Goal: Communication & Community: Answer question/provide support

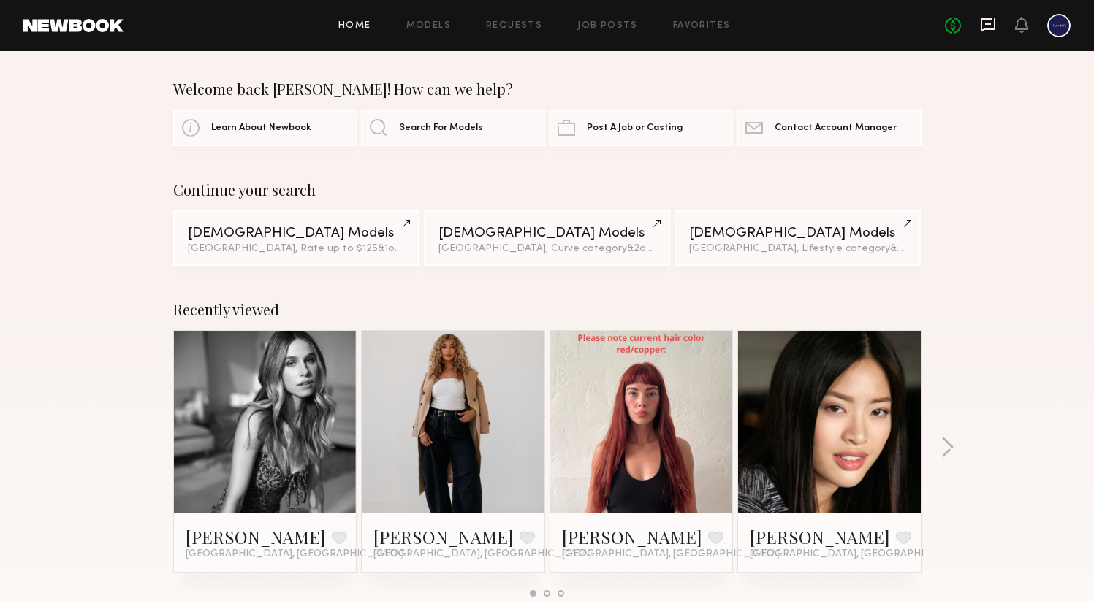
click at [983, 24] on icon at bounding box center [988, 25] width 16 height 16
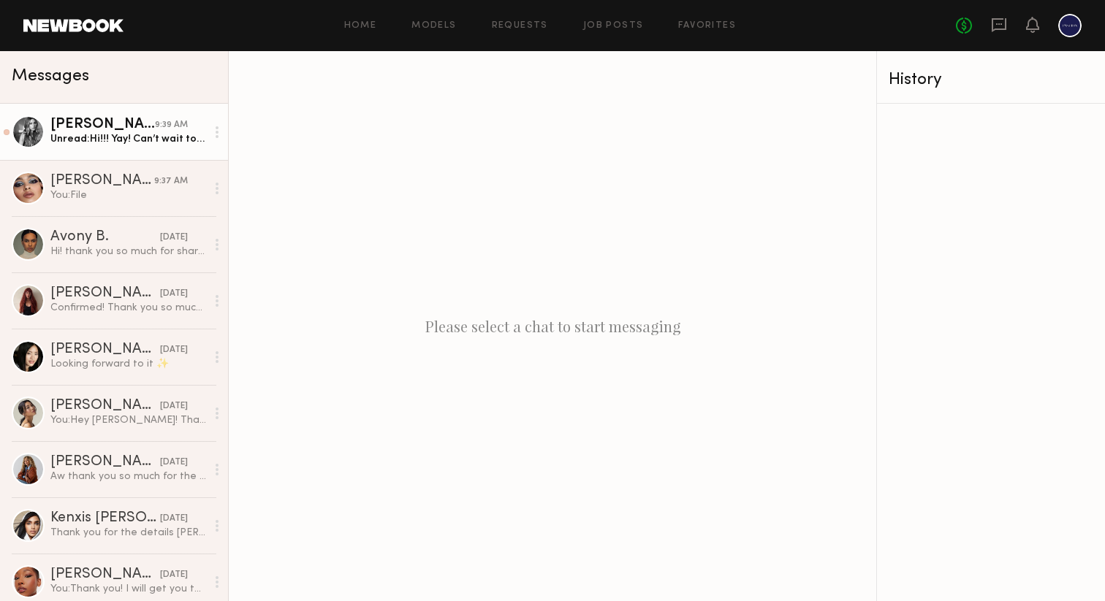
click at [126, 138] on div "Unread: Hi!!! Yay! Can’t wait to see you all! Here is my number if you’d prefer…" at bounding box center [128, 139] width 156 height 14
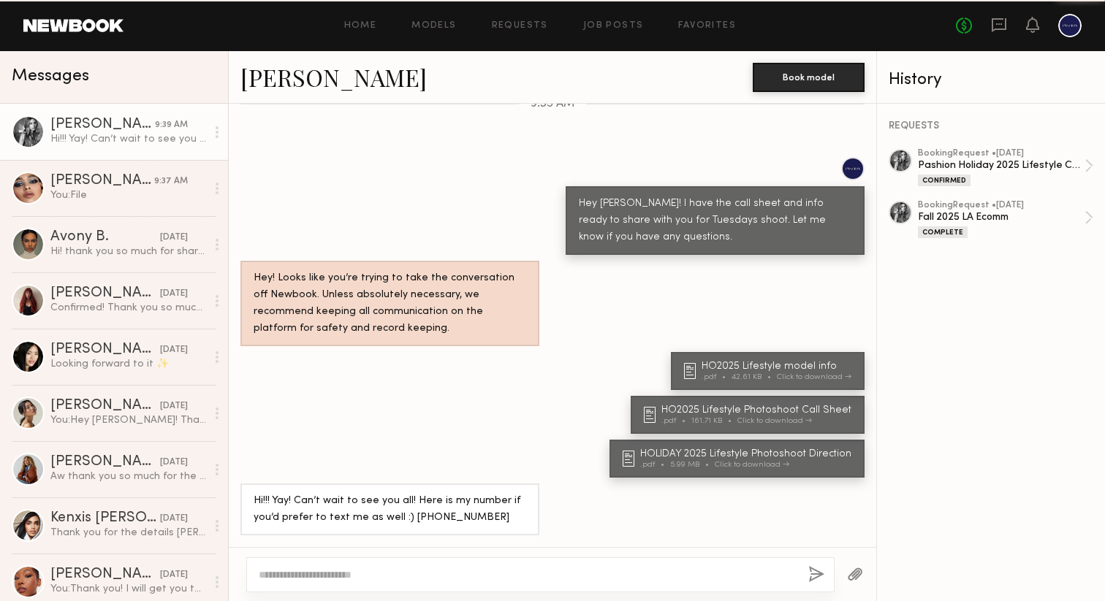
scroll to position [937, 0]
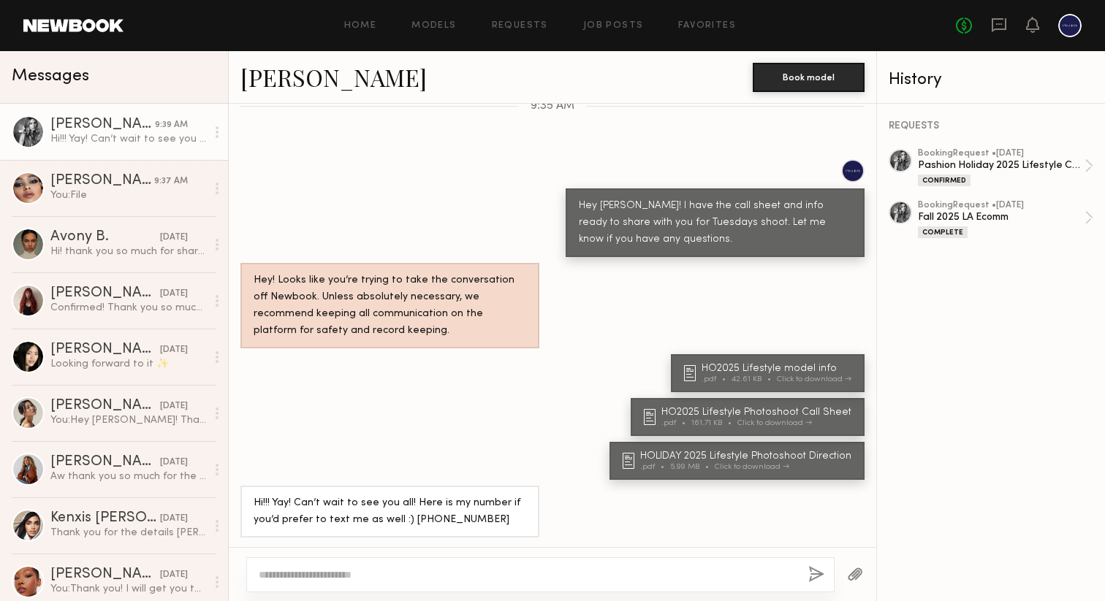
click at [449, 573] on textarea at bounding box center [528, 575] width 538 height 15
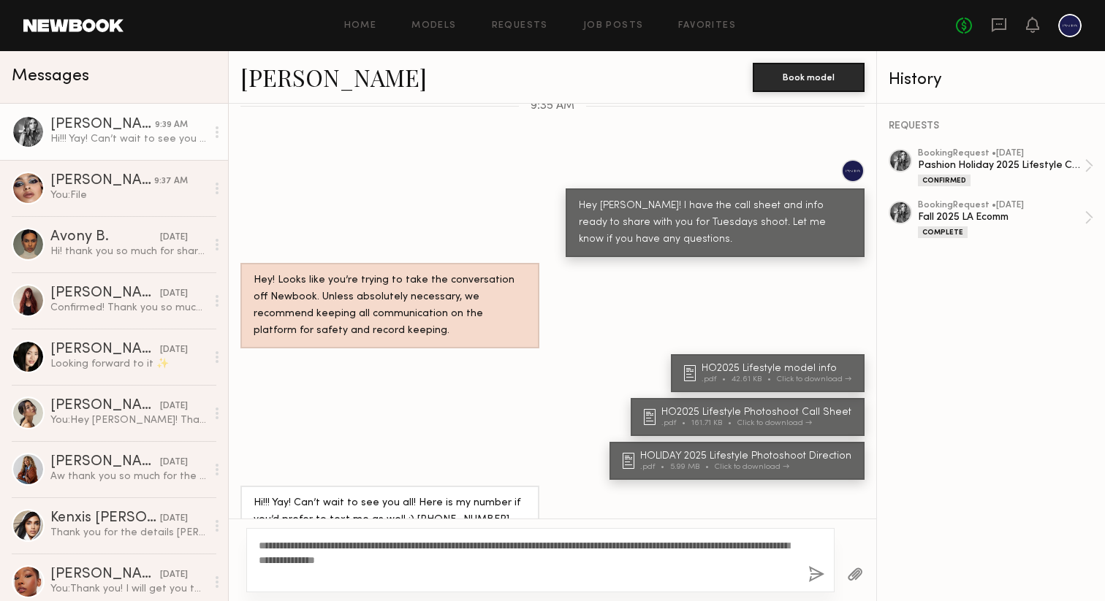
type textarea "**********"
click at [813, 573] on button "button" at bounding box center [816, 575] width 16 height 18
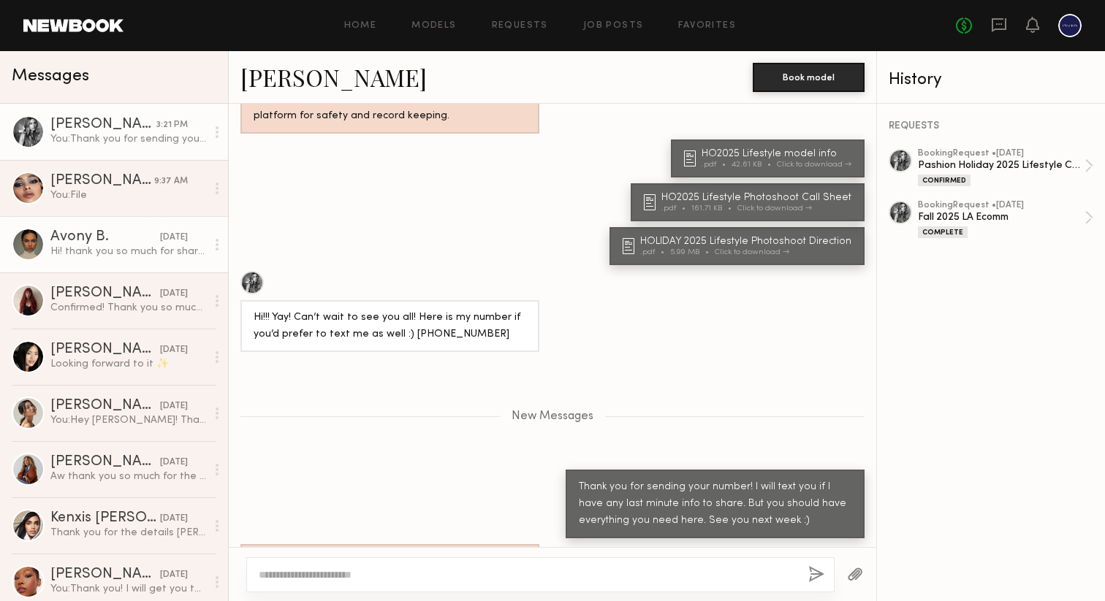
scroll to position [1243, 0]
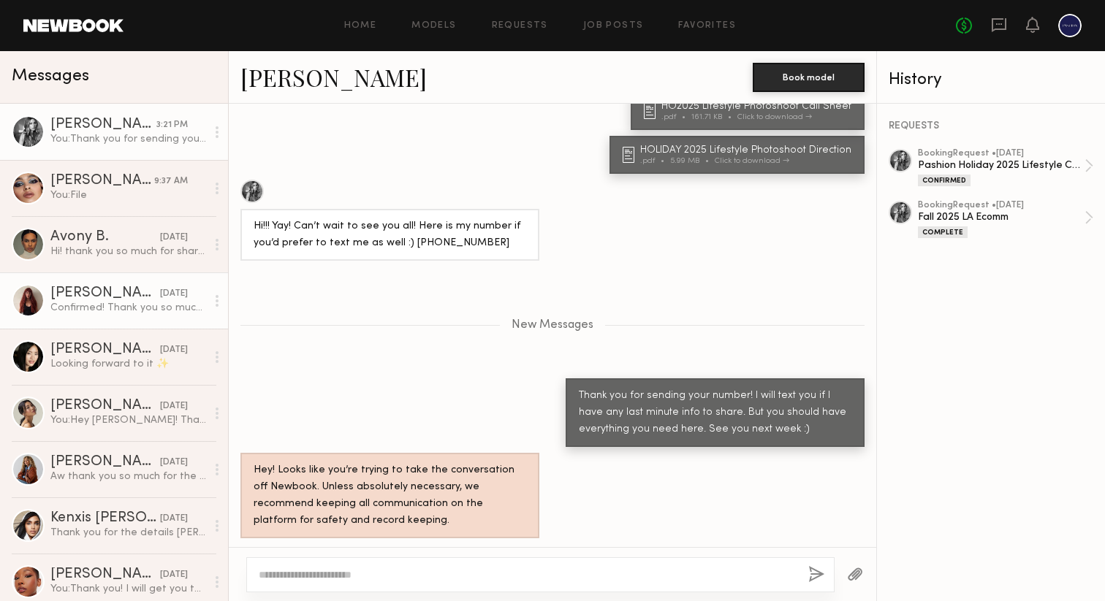
click at [88, 305] on div "Confirmed! Thank you so much and so excited to work with the Pashion team! ☺️" at bounding box center [128, 308] width 156 height 14
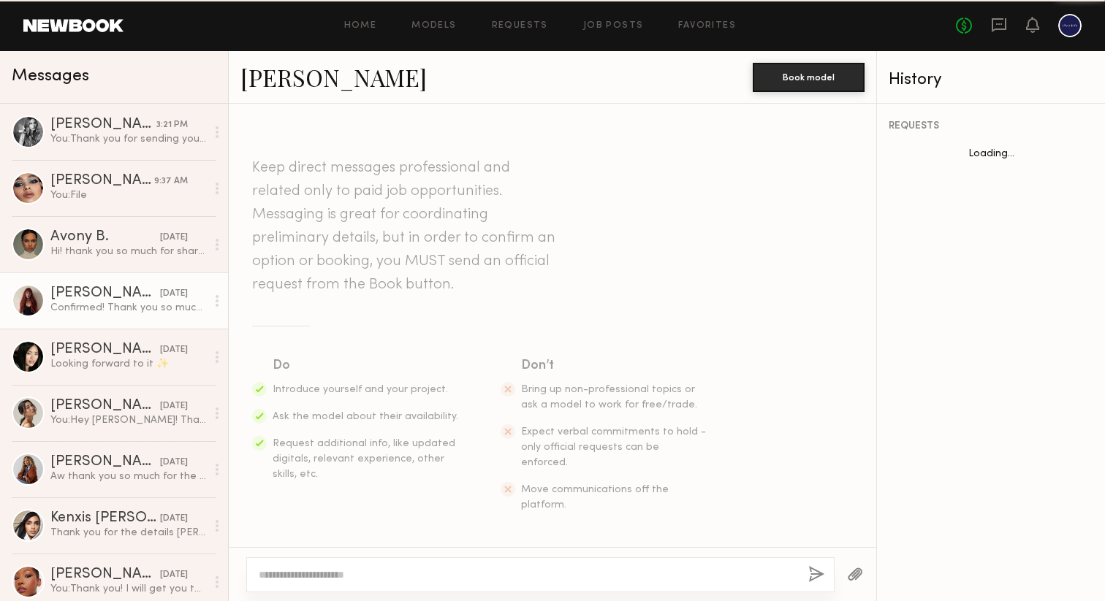
scroll to position [1743, 0]
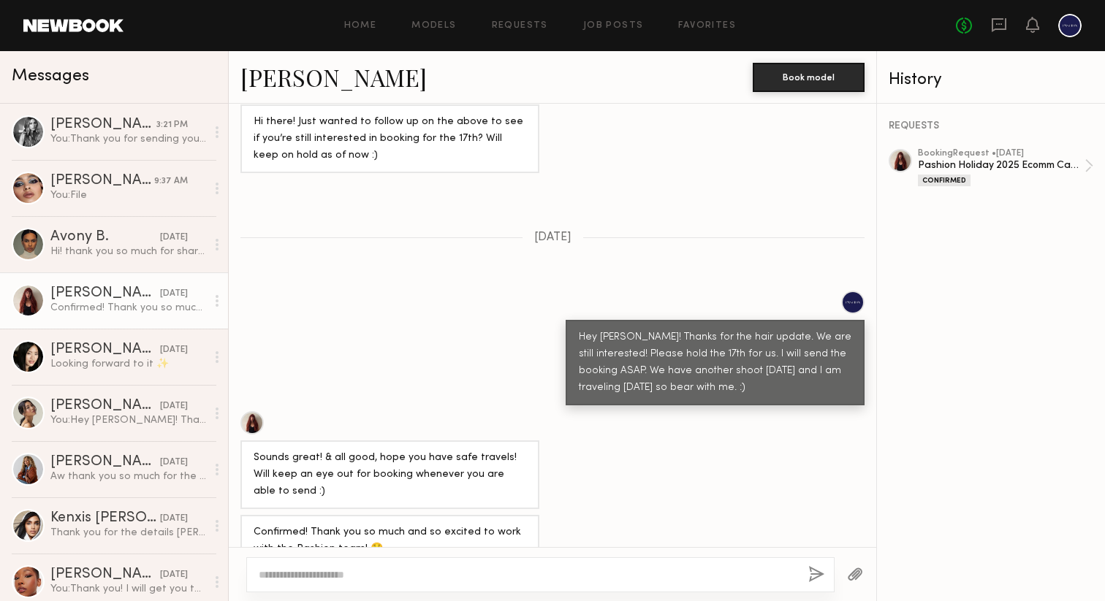
click at [413, 571] on textarea at bounding box center [528, 575] width 538 height 15
type textarea "**********"
click at [823, 573] on button "button" at bounding box center [816, 575] width 16 height 18
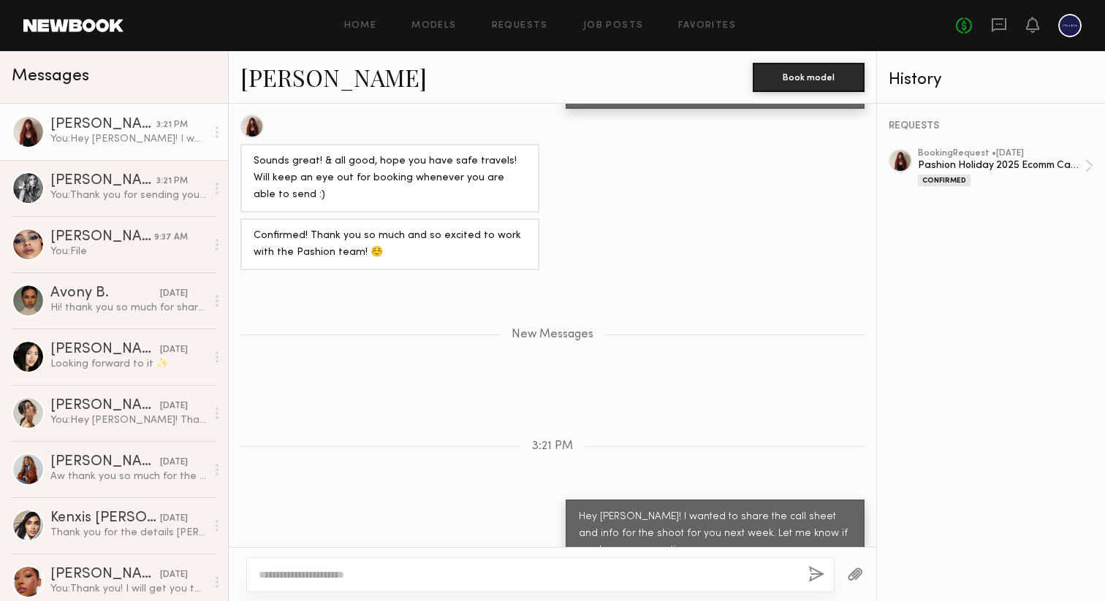
scroll to position [2131, 0]
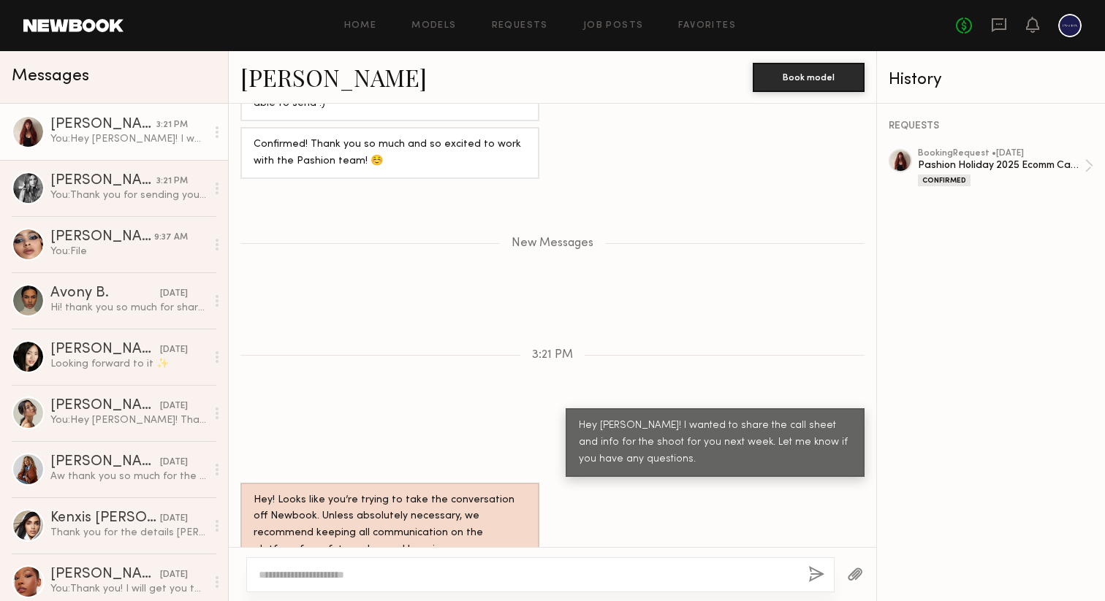
click at [859, 570] on button "button" at bounding box center [855, 575] width 16 height 18
click at [854, 573] on button "button" at bounding box center [855, 575] width 16 height 18
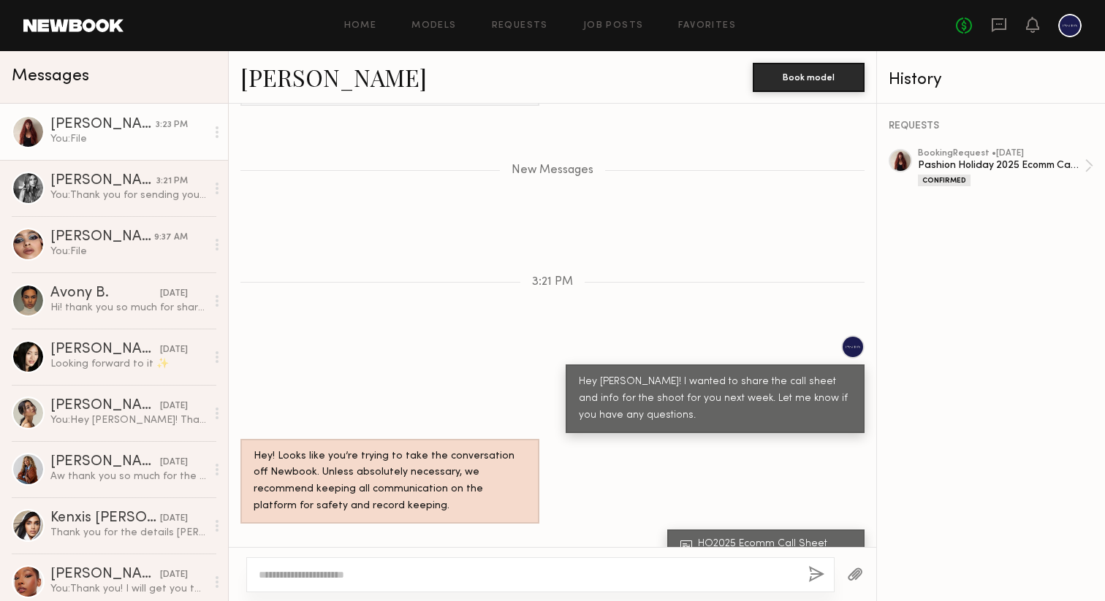
click at [848, 573] on button "button" at bounding box center [855, 575] width 16 height 18
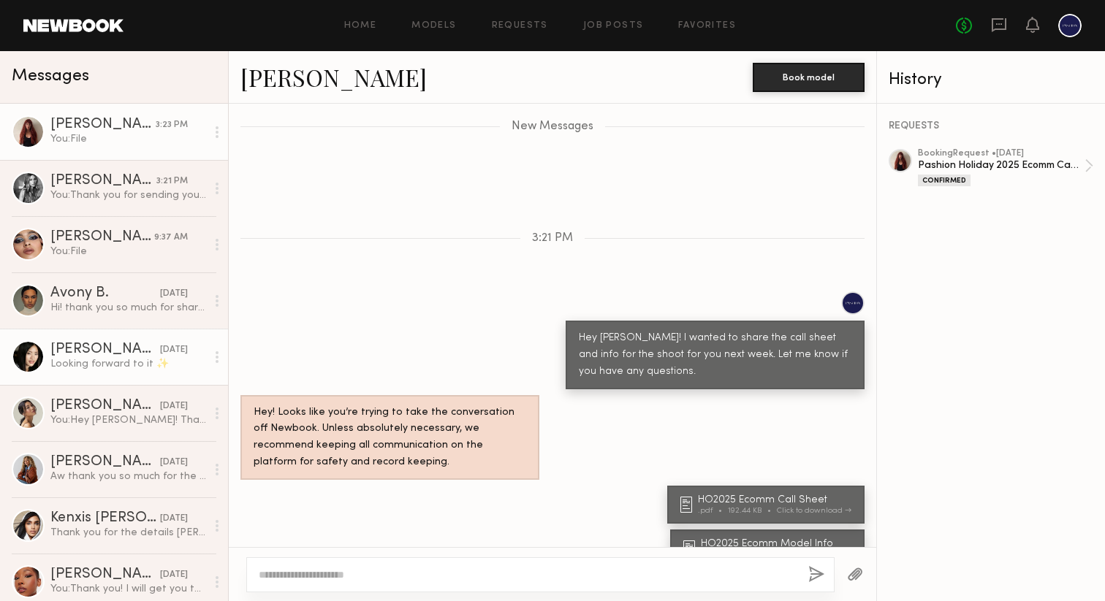
click at [50, 360] on link "[PERSON_NAME] [DATE] Looking forward to it ✨" at bounding box center [114, 357] width 228 height 56
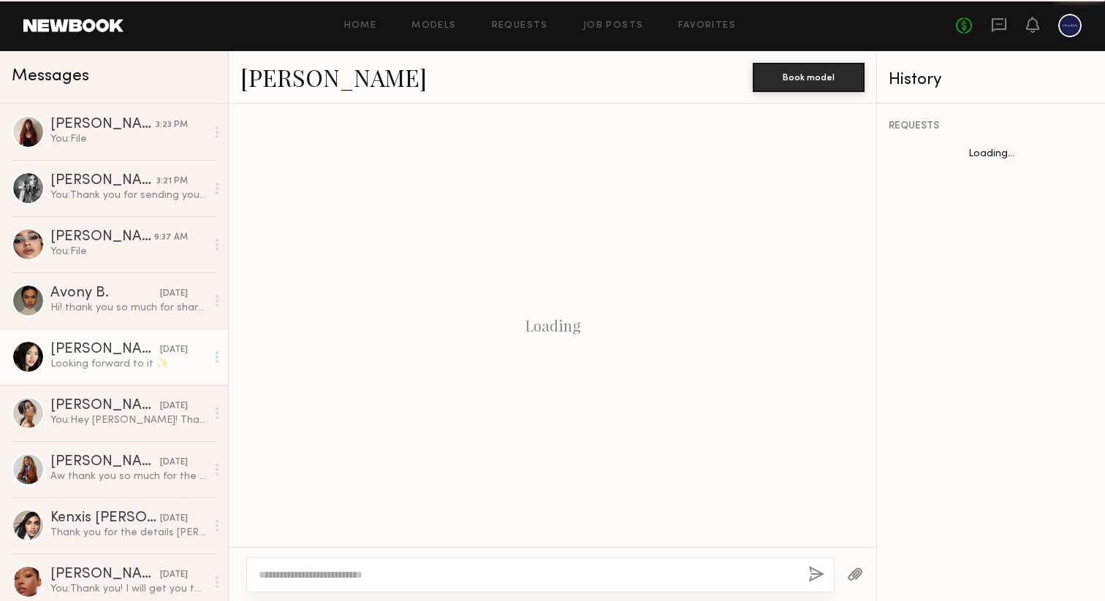
scroll to position [872, 0]
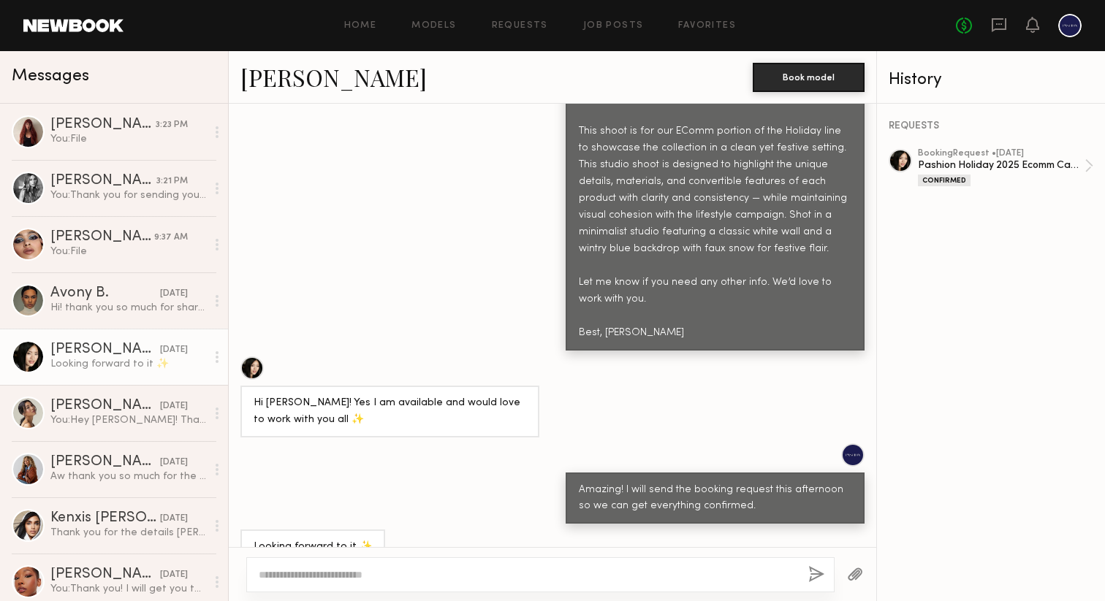
click at [362, 573] on textarea at bounding box center [528, 575] width 538 height 15
type textarea "**********"
click at [819, 571] on button "button" at bounding box center [816, 575] width 16 height 18
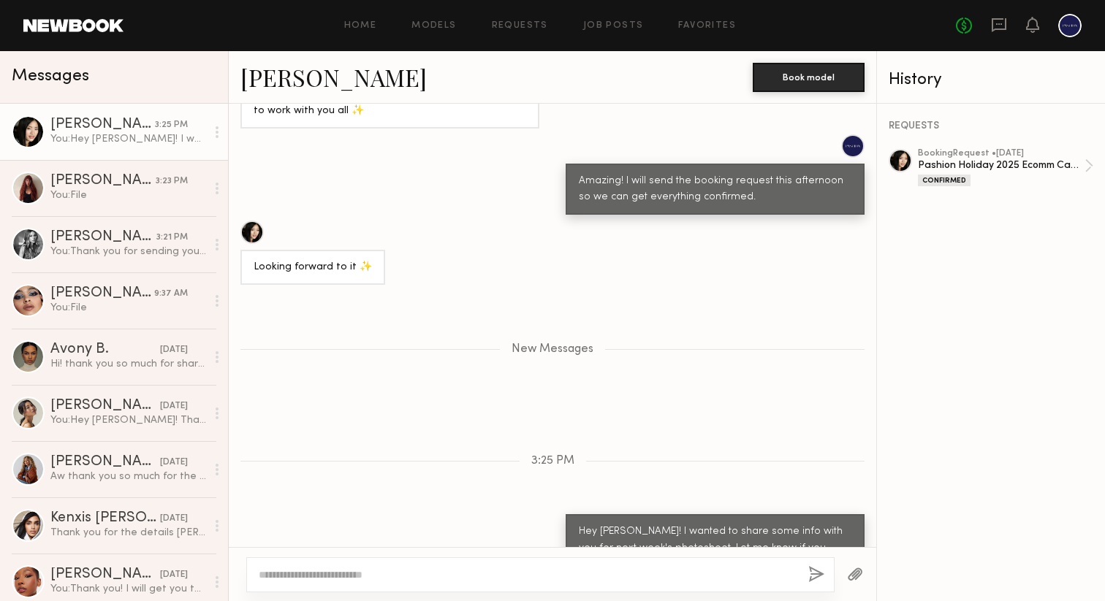
click at [848, 577] on button "button" at bounding box center [855, 575] width 16 height 18
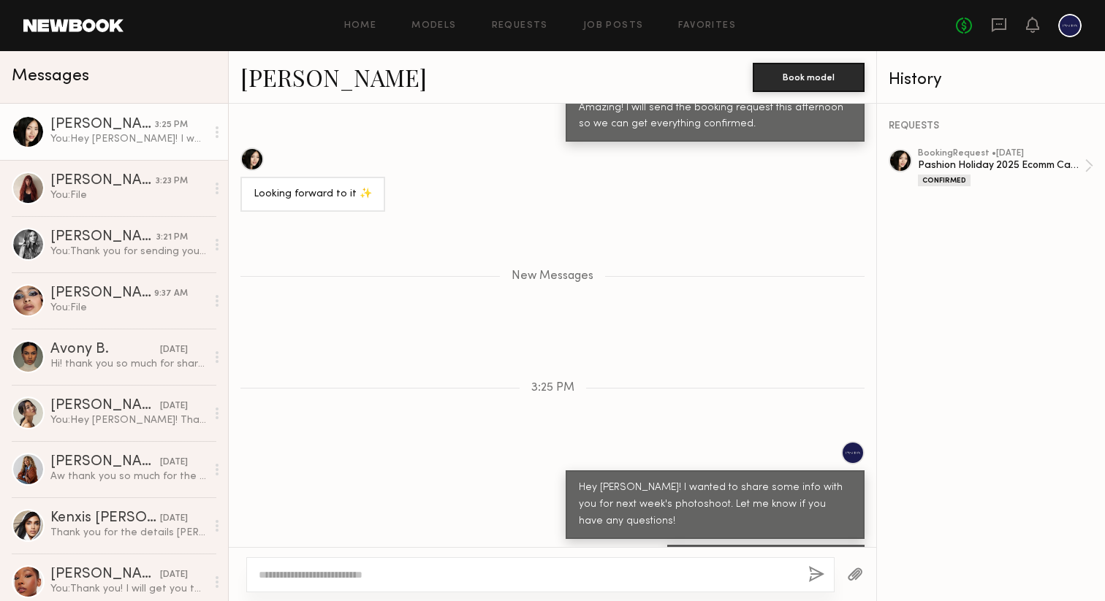
click at [818, 573] on button "button" at bounding box center [816, 575] width 16 height 18
click at [851, 571] on button "button" at bounding box center [855, 575] width 16 height 18
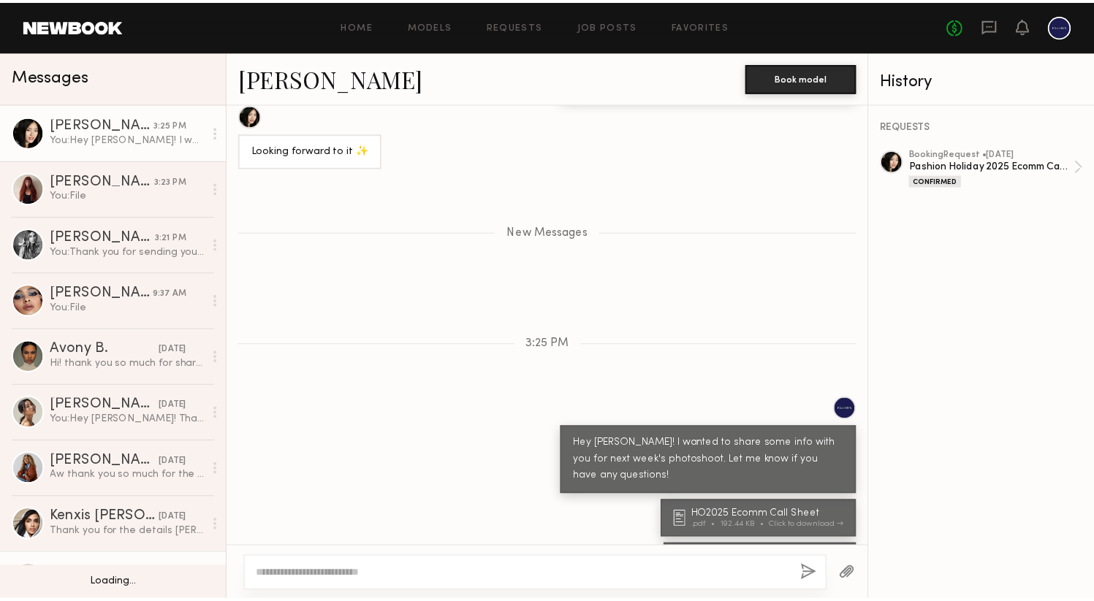
scroll to position [3, 0]
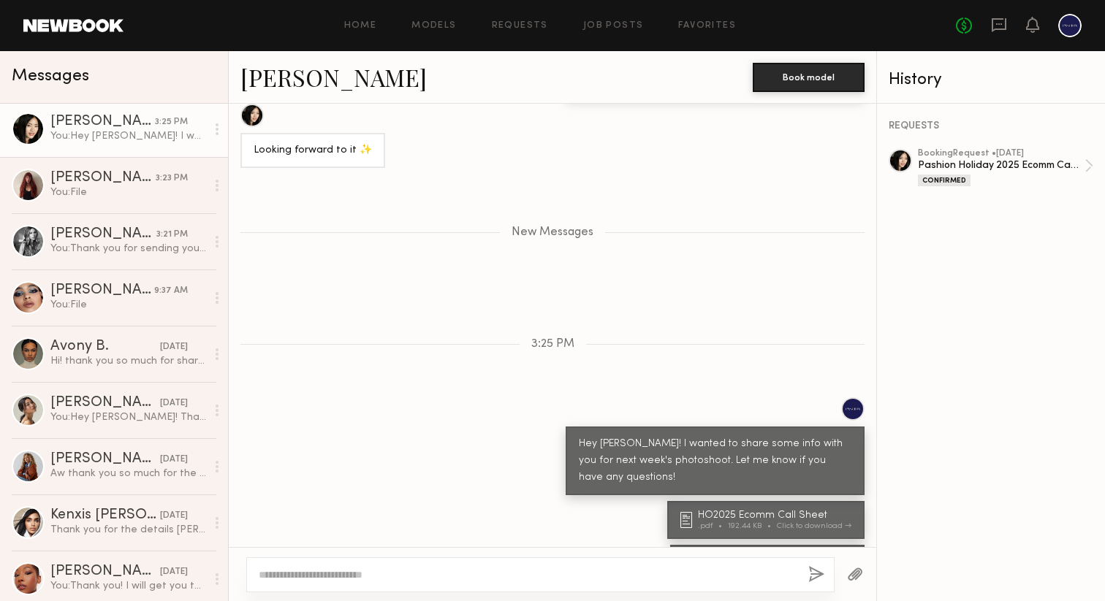
click at [88, 26] on link at bounding box center [73, 25] width 100 height 13
